Goal: Find contact information

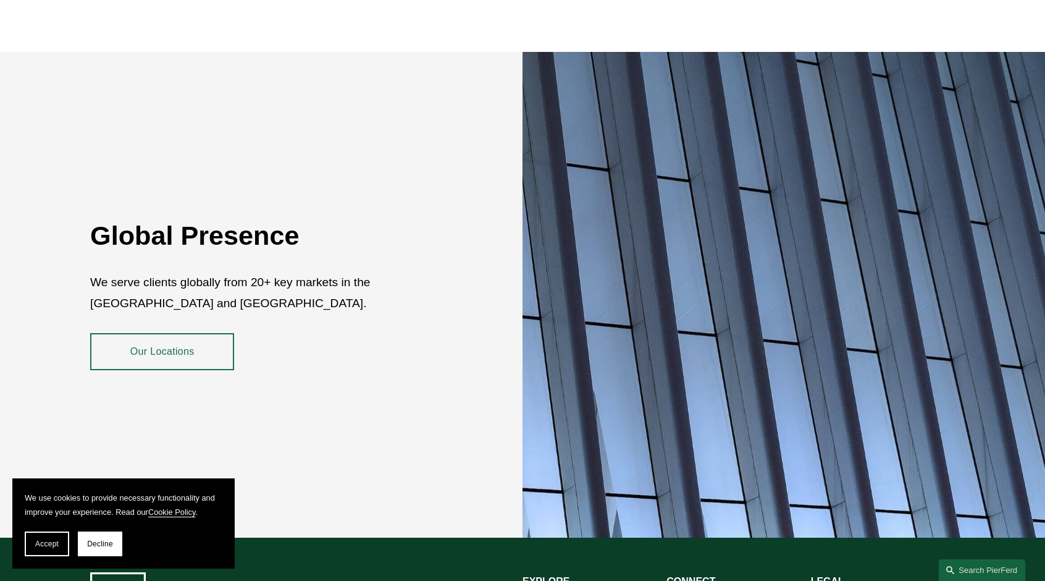
scroll to position [2232, 0]
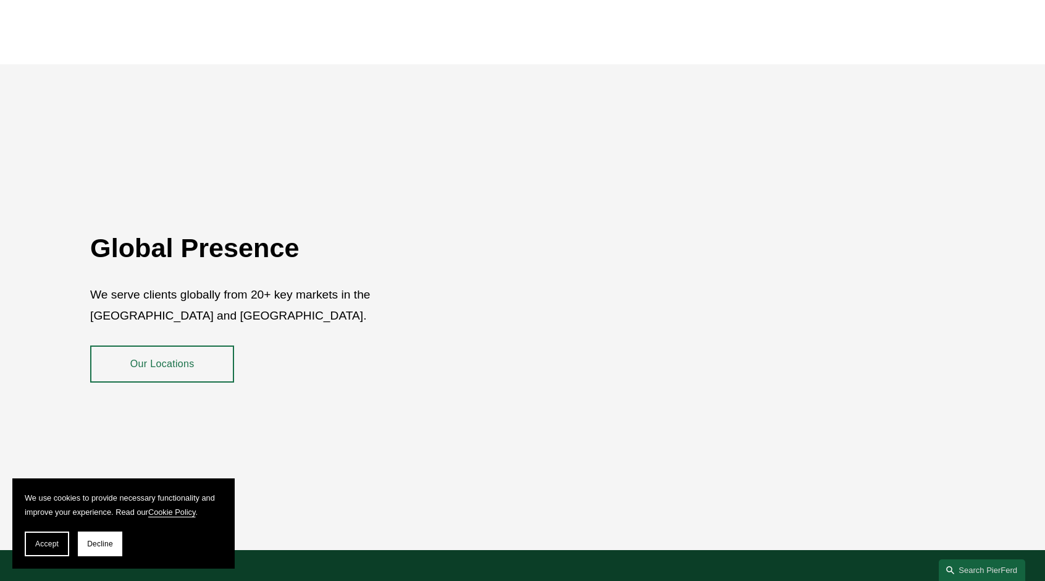
scroll to position [2232, 0]
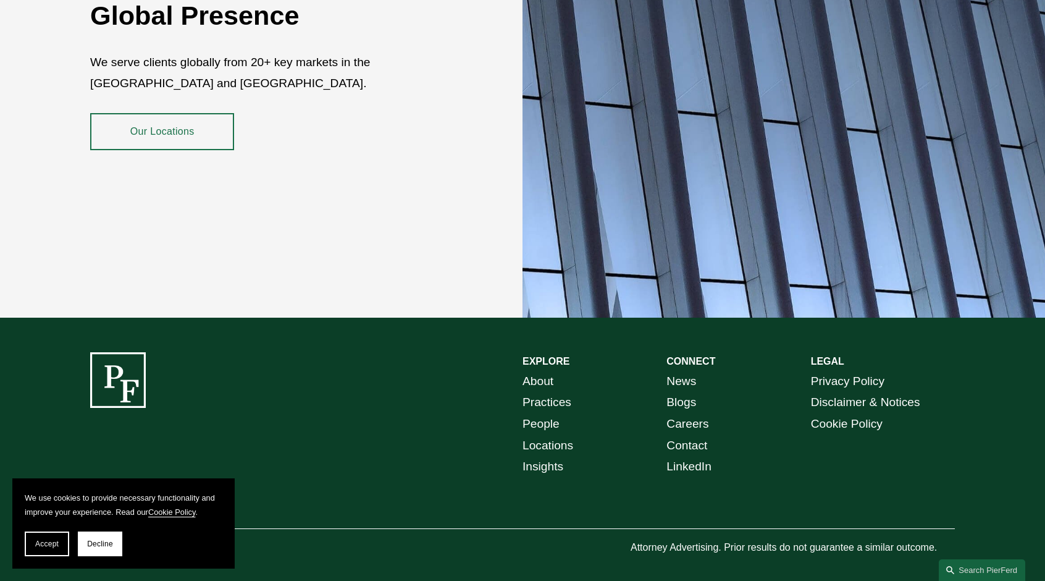
click at [703, 435] on link "Contact" at bounding box center [687, 446] width 41 height 22
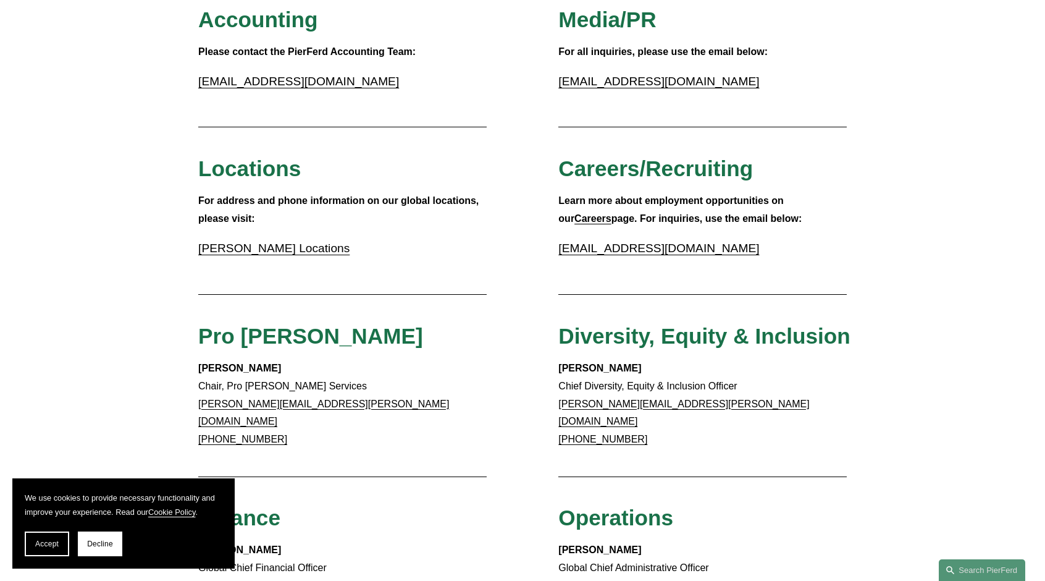
scroll to position [324, 0]
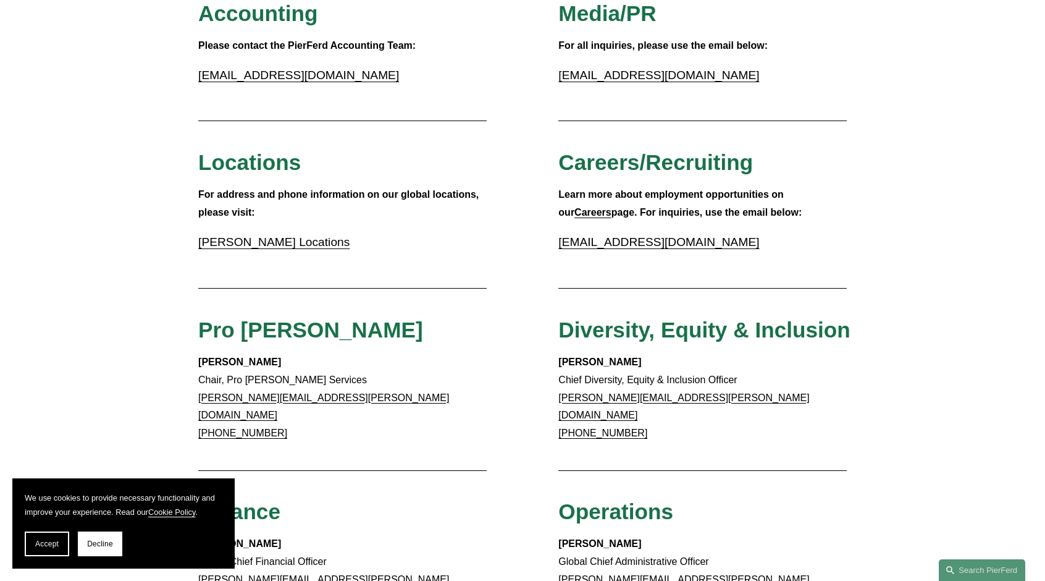
click at [313, 75] on link "accounting@pierferd.com" at bounding box center [298, 75] width 201 height 13
